Goal: Entertainment & Leisure: Consume media (video, audio)

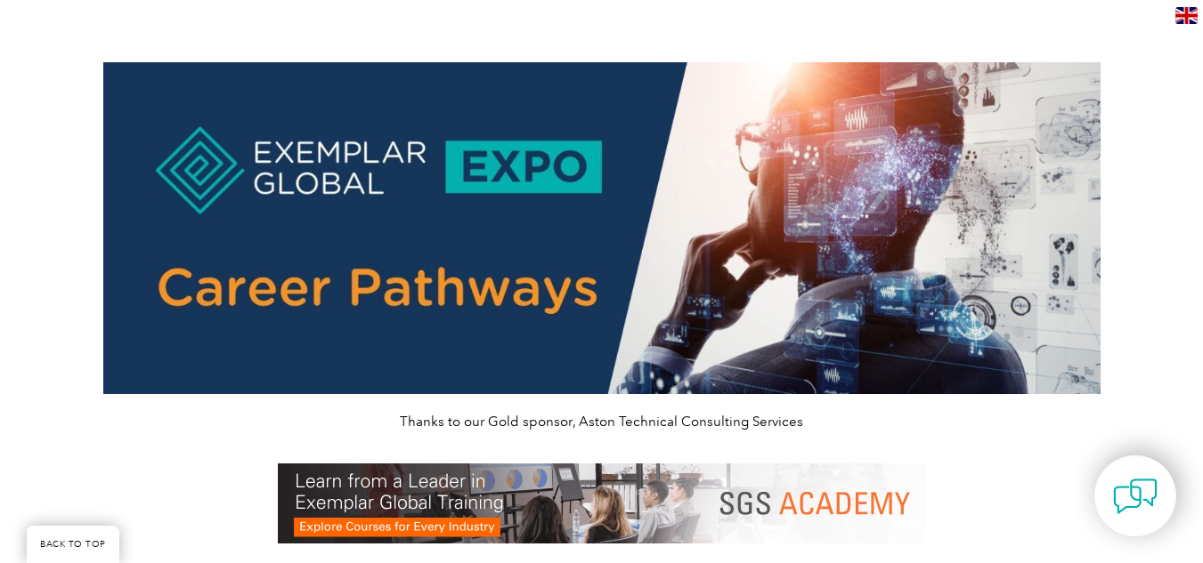
scroll to position [821, 0]
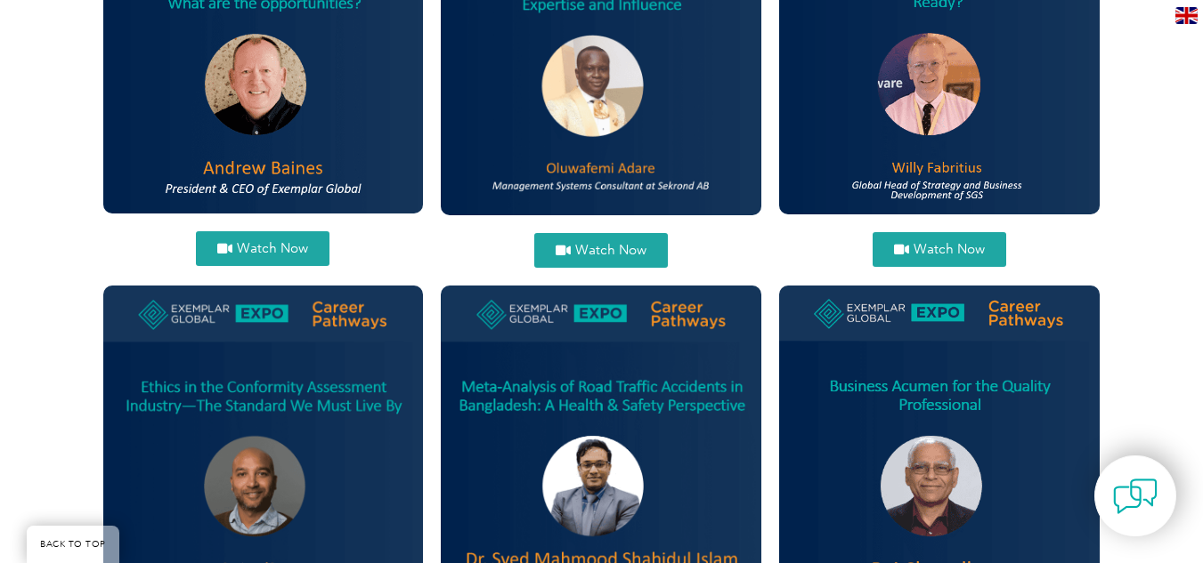
click at [627, 244] on span "Watch Now" at bounding box center [610, 250] width 71 height 13
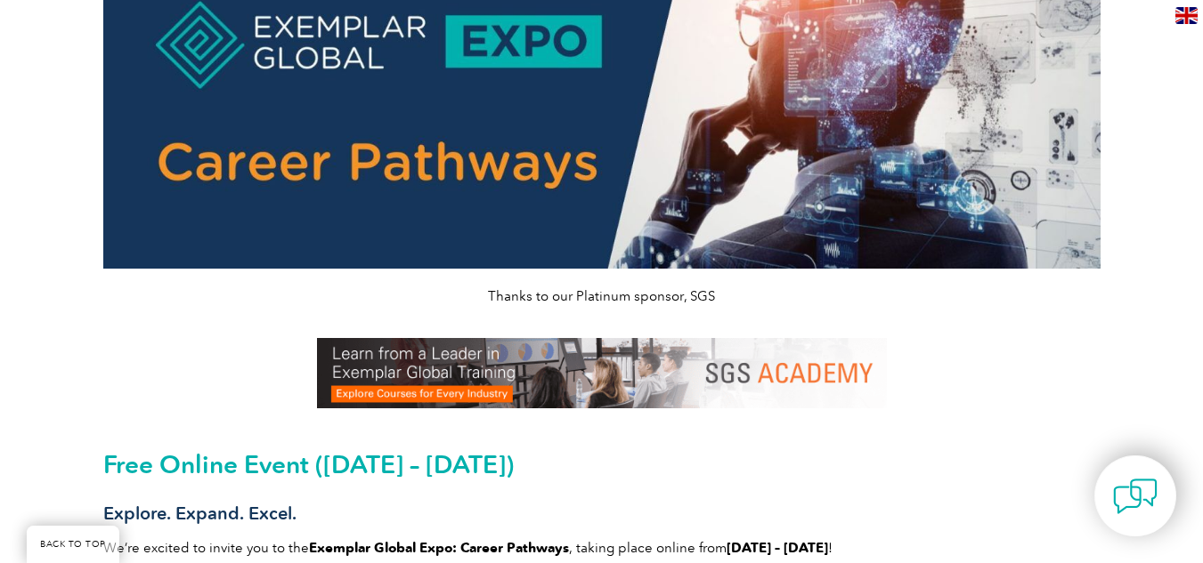
scroll to position [101, 0]
